Goal: Task Accomplishment & Management: Manage account settings

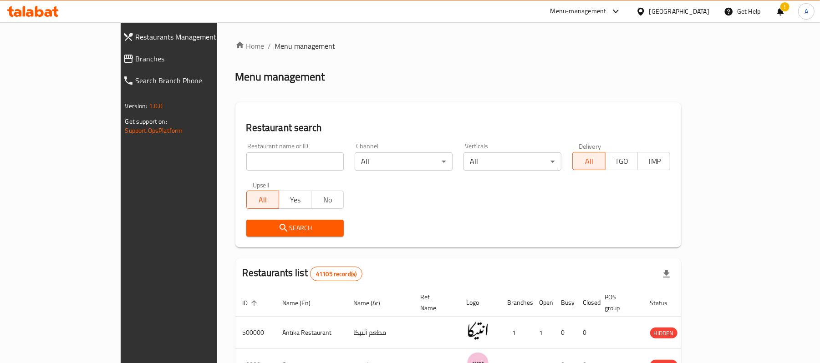
click at [246, 161] on input "search" at bounding box center [295, 161] width 98 height 18
paste input "603911"
type input "603911"
click button "Search" at bounding box center [295, 228] width 98 height 17
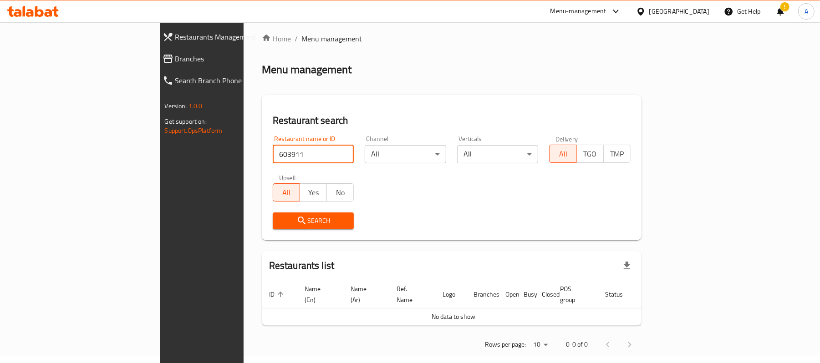
scroll to position [9, 0]
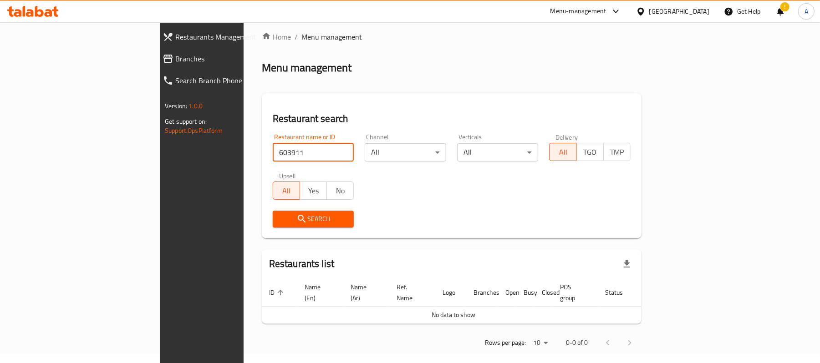
click at [695, 10] on div "[GEOGRAPHIC_DATA]" at bounding box center [679, 11] width 60 height 10
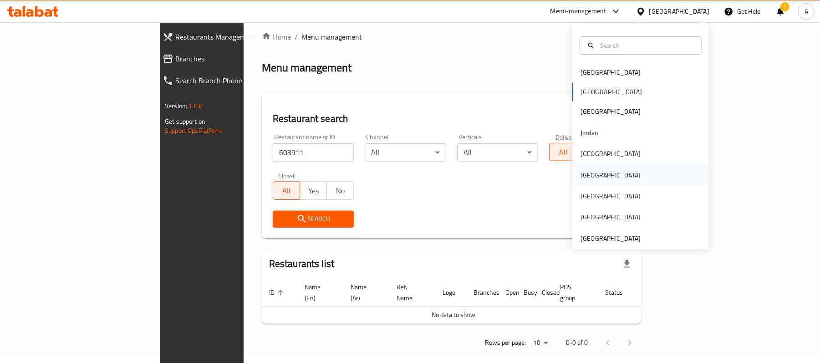
click at [594, 178] on div "Oman" at bounding box center [610, 175] width 75 height 21
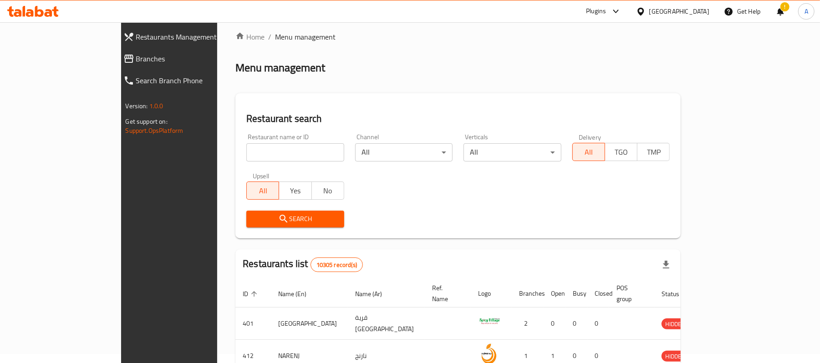
click at [246, 155] on input "search" at bounding box center [295, 152] width 98 height 18
paste input "603911"
type input "603911"
click button "Search" at bounding box center [295, 219] width 98 height 17
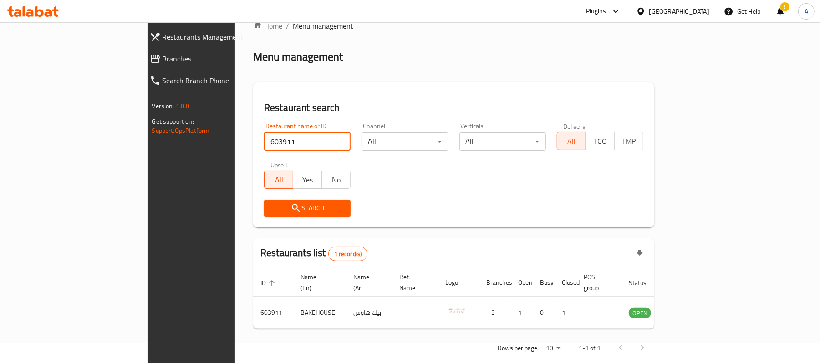
scroll to position [25, 0]
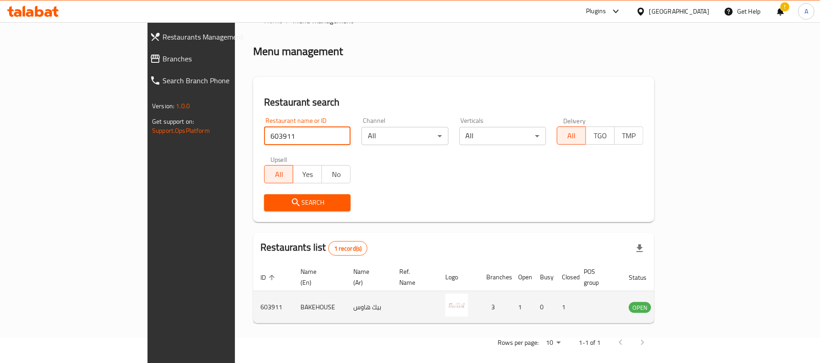
click at [700, 309] on td "enhanced table" at bounding box center [684, 307] width 31 height 32
click at [700, 306] on td "enhanced table" at bounding box center [684, 307] width 31 height 32
click at [687, 304] on icon "enhanced table" at bounding box center [682, 308] width 10 height 8
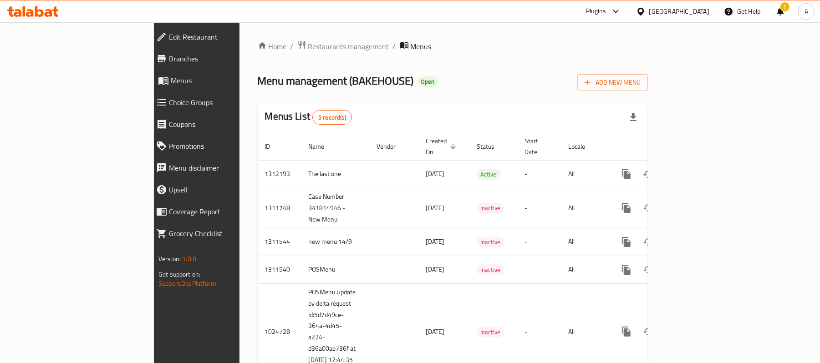
click at [169, 61] on span "Branches" at bounding box center [226, 58] width 115 height 11
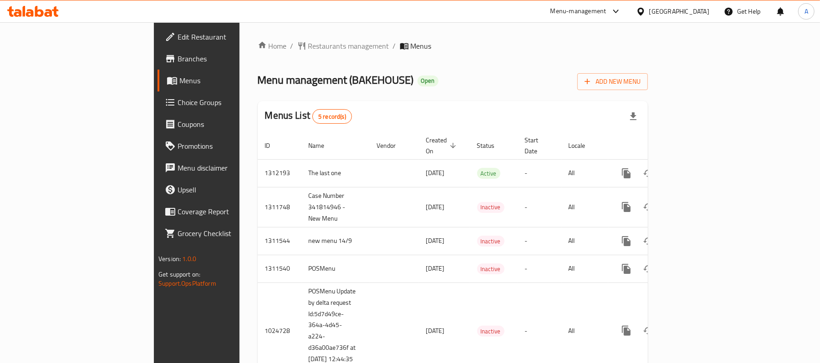
click at [39, 11] on icon at bounding box center [39, 11] width 9 height 11
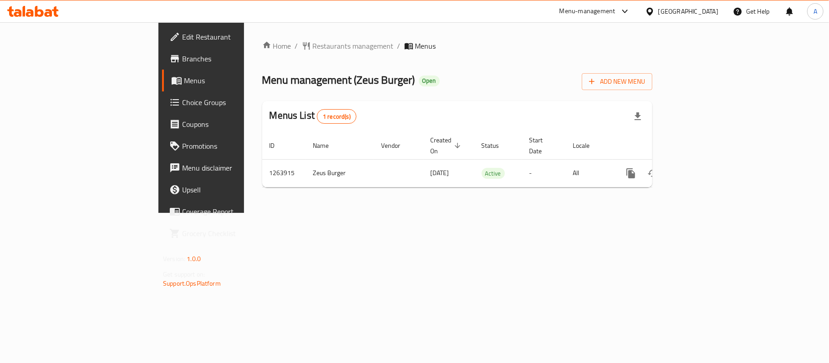
click at [182, 57] on span "Branches" at bounding box center [235, 58] width 107 height 11
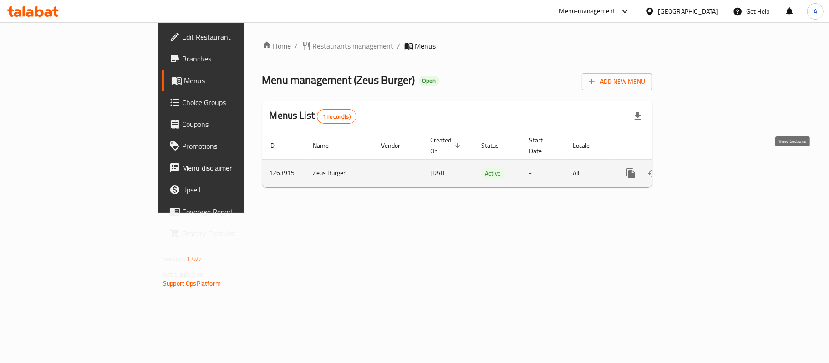
click at [702, 168] on icon "enhanced table" at bounding box center [696, 173] width 11 height 11
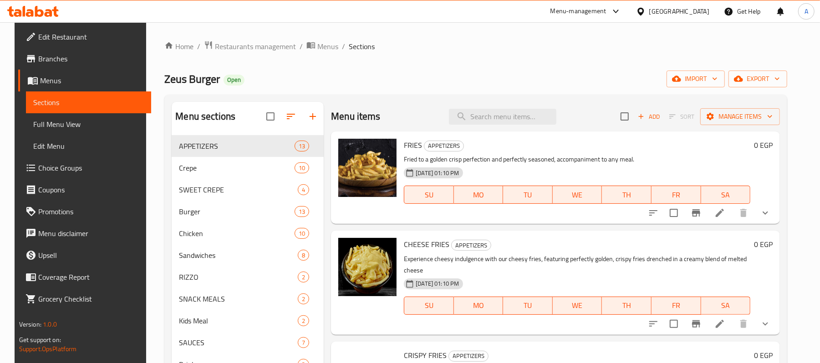
click at [527, 130] on div "Menu items Add Sort Manage items" at bounding box center [555, 117] width 449 height 30
click at [525, 124] on input "search" at bounding box center [502, 117] width 107 height 16
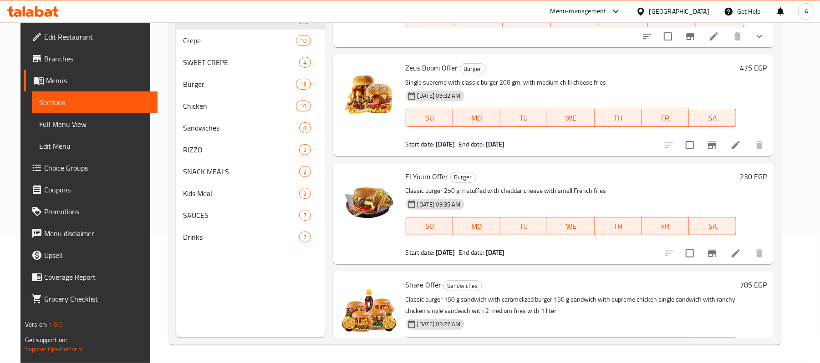
scroll to position [22, 0]
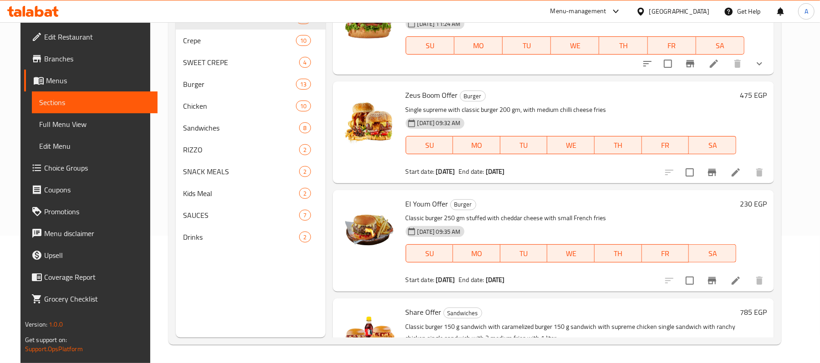
type input "clas"
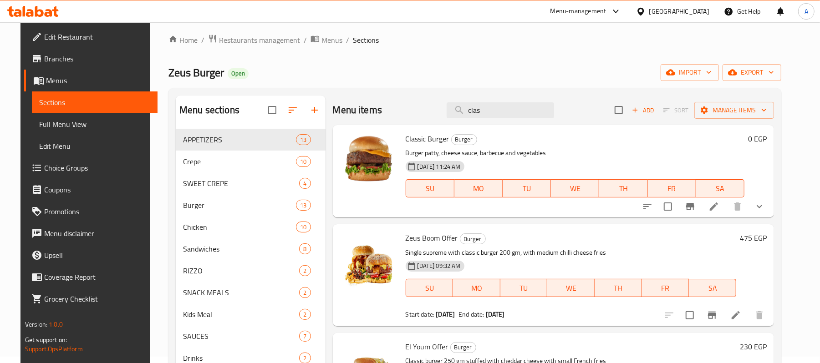
scroll to position [0, 0]
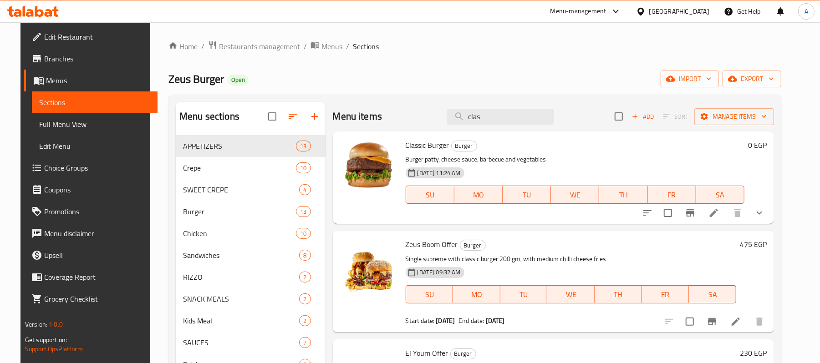
click at [41, 8] on icon at bounding box center [32, 11] width 51 height 11
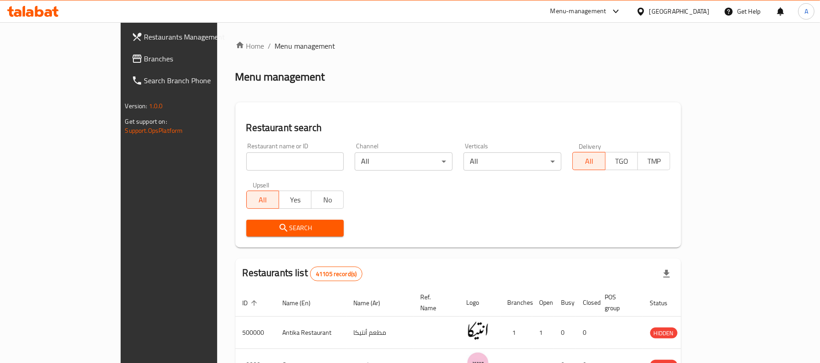
click at [144, 55] on span "Branches" at bounding box center [197, 58] width 106 height 11
